Goal: Task Accomplishment & Management: Manage account settings

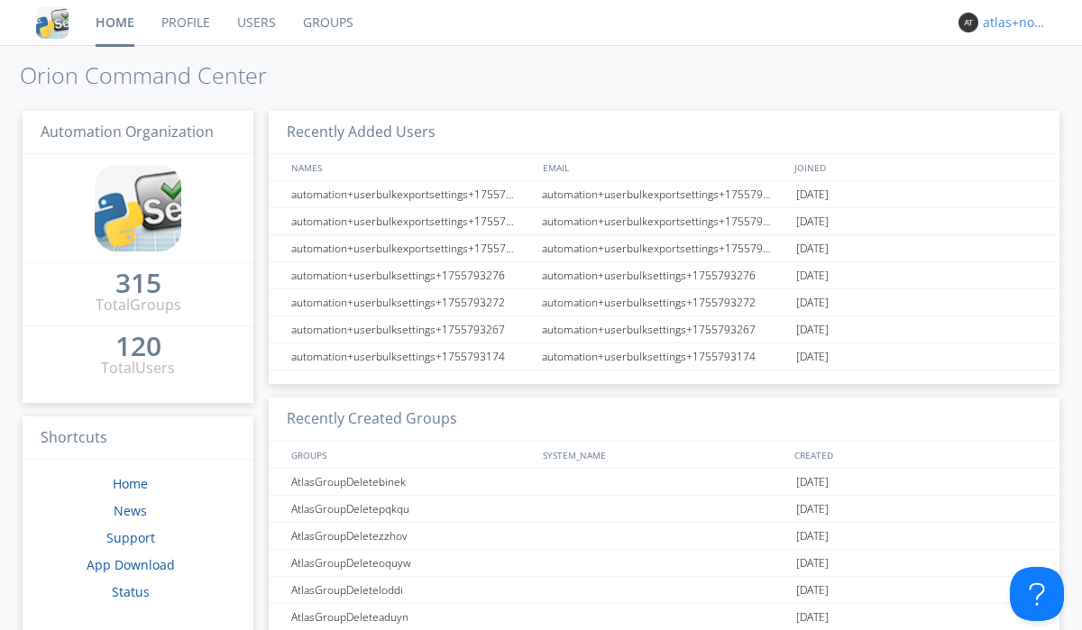
click at [1012, 23] on div "atlas+nodispatch" at bounding box center [1017, 23] width 68 height 18
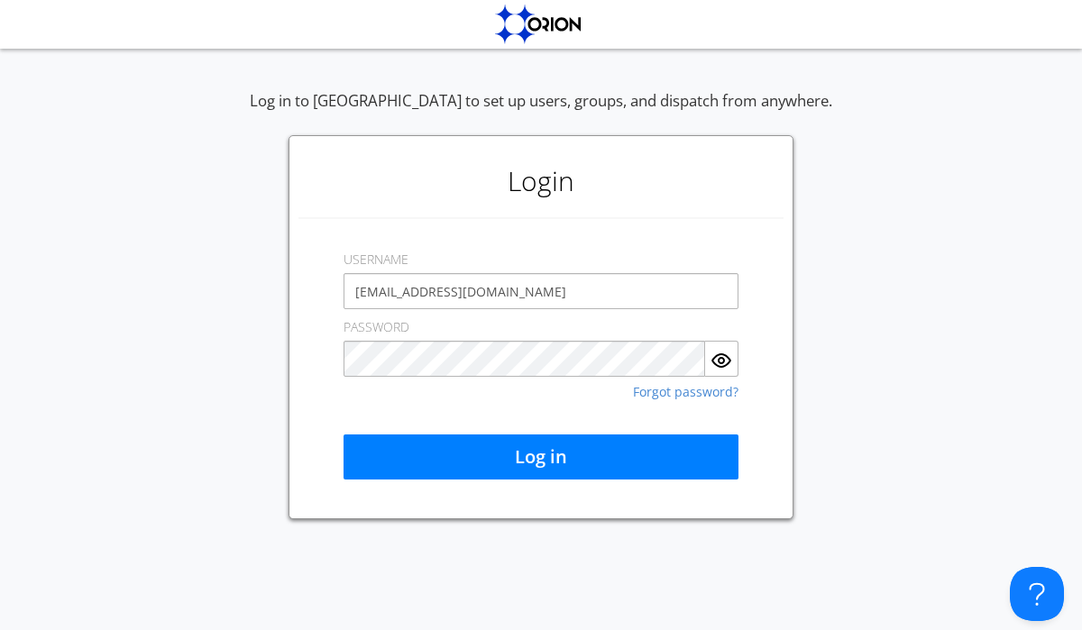
type input "[EMAIL_ADDRESS][DOMAIN_NAME]"
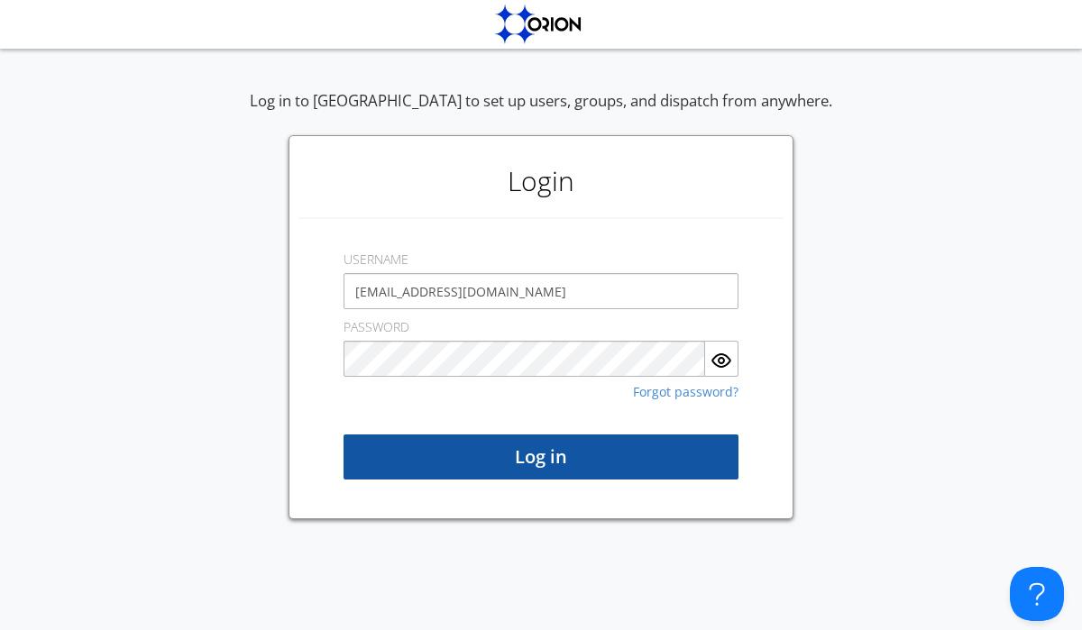
click at [541, 457] on button "Log in" at bounding box center [541, 457] width 395 height 45
